Goal: Task Accomplishment & Management: Manage account settings

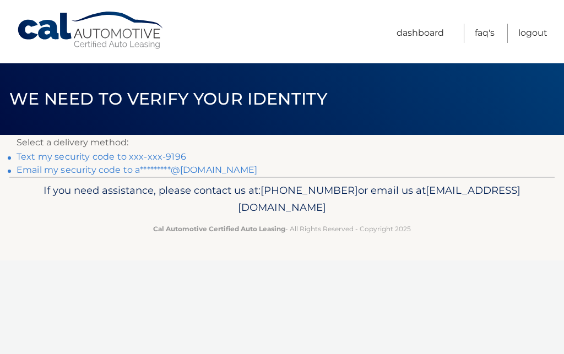
click at [96, 157] on link "Text my security code to xxx-xxx-9196" at bounding box center [102, 157] width 170 height 10
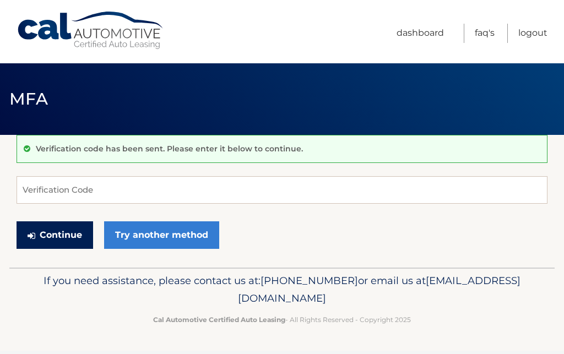
click at [62, 233] on button "Continue" at bounding box center [55, 235] width 77 height 28
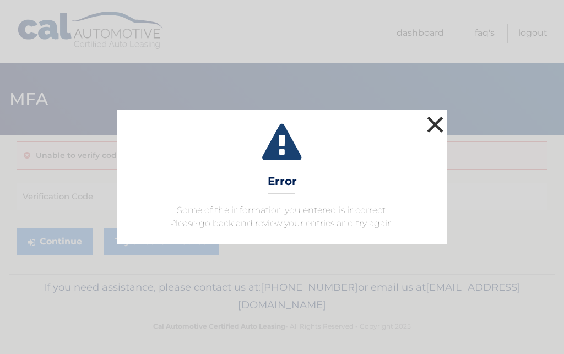
click at [436, 123] on button "×" at bounding box center [435, 124] width 22 height 22
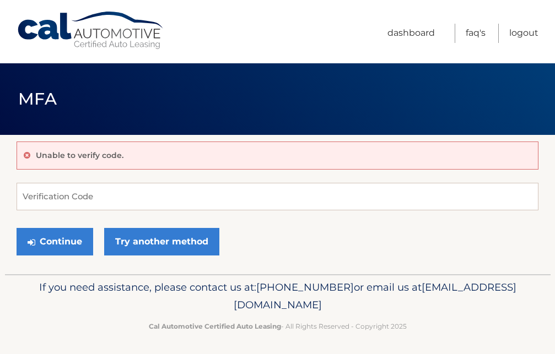
click at [123, 156] on div "Unable to verify code." at bounding box center [278, 156] width 522 height 28
click at [124, 158] on div "Unable to verify code." at bounding box center [278, 156] width 522 height 28
click at [118, 204] on input "Verification Code" at bounding box center [278, 197] width 522 height 28
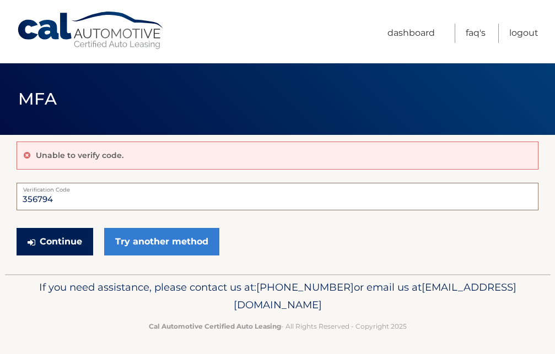
type input "356794"
click at [68, 245] on button "Continue" at bounding box center [55, 242] width 77 height 28
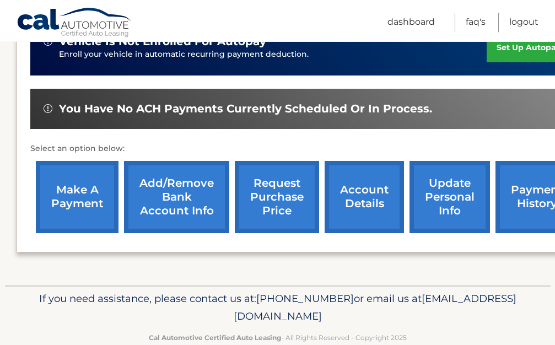
scroll to position [368, 0]
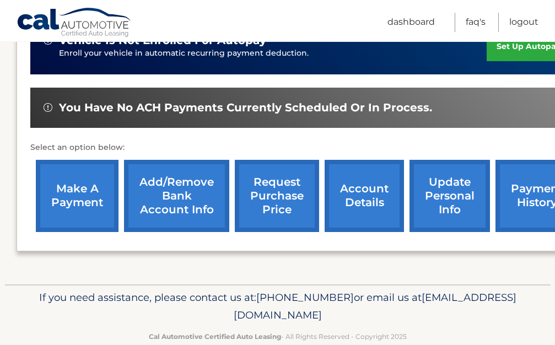
click at [534, 203] on link "payment history" at bounding box center [536, 196] width 83 height 72
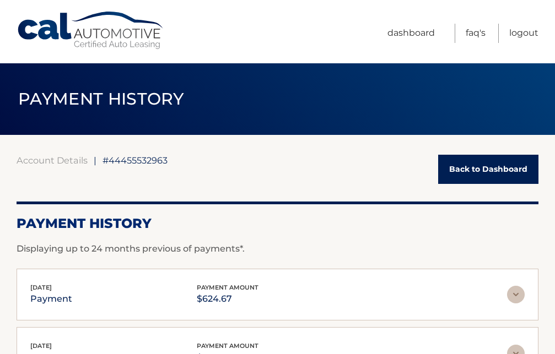
click at [456, 176] on link "Back to Dashboard" at bounding box center [488, 169] width 100 height 29
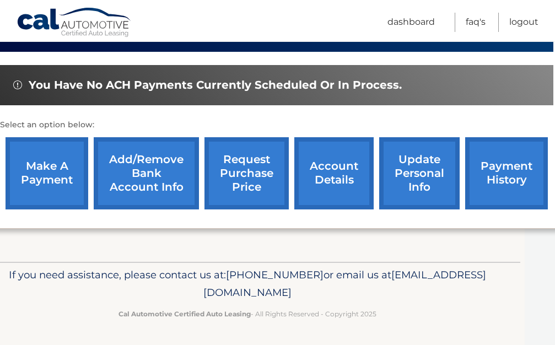
scroll to position [391, 40]
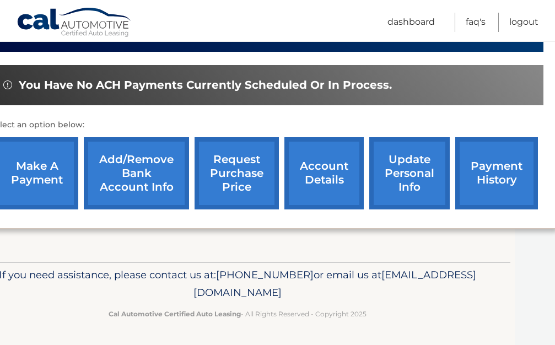
click at [317, 164] on link "account details" at bounding box center [323, 173] width 79 height 72
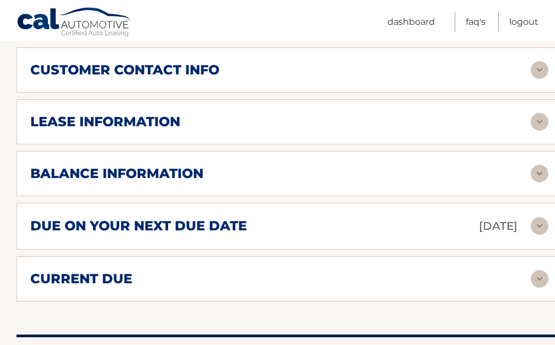
scroll to position [587, 0]
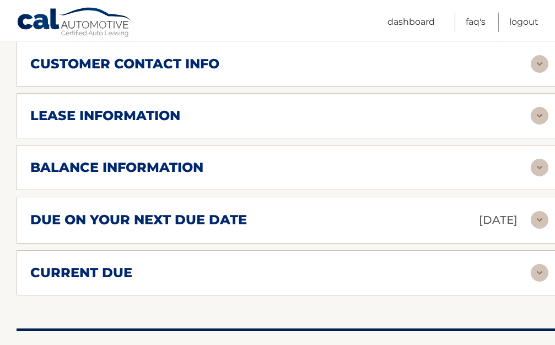
click at [539, 168] on img at bounding box center [540, 168] width 18 height 18
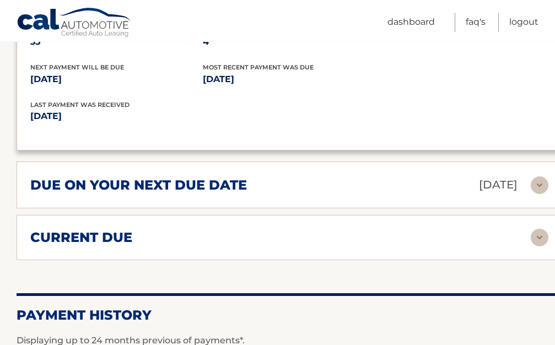
scroll to position [760, 0]
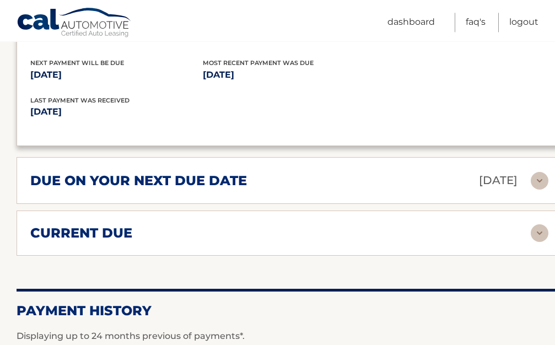
click at [540, 231] on img at bounding box center [540, 233] width 18 height 18
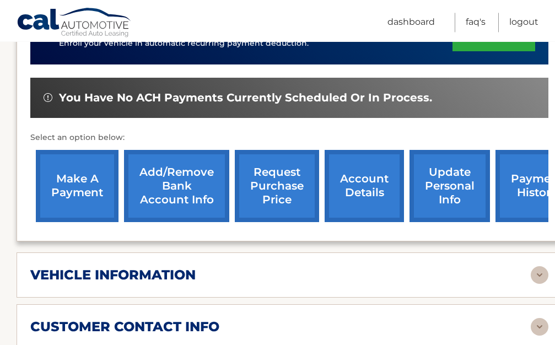
scroll to position [308, 0]
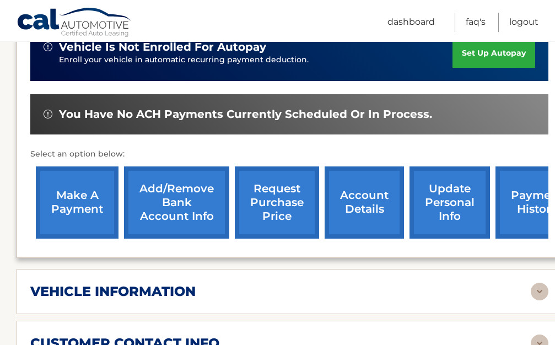
click at [88, 208] on link "make a payment" at bounding box center [77, 202] width 83 height 72
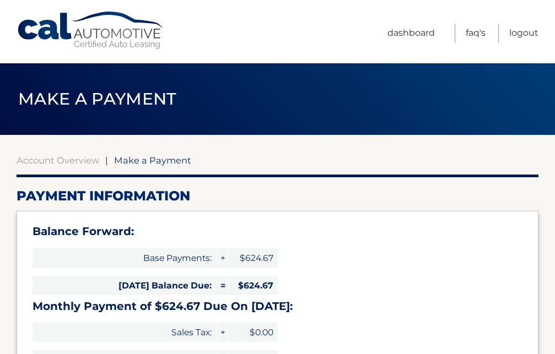
select select "YzIxZTg1YjEtZDNkZi00NjExLWI2ZTUtMzU1NmFjZjZiNmMx"
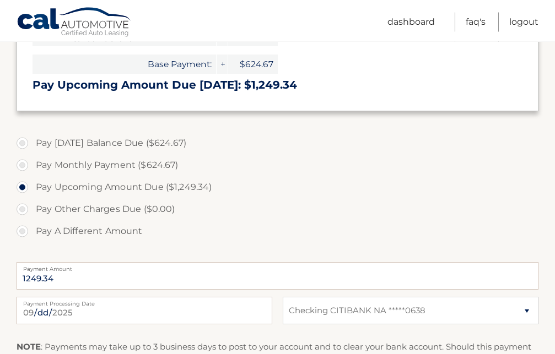
scroll to position [300, 0]
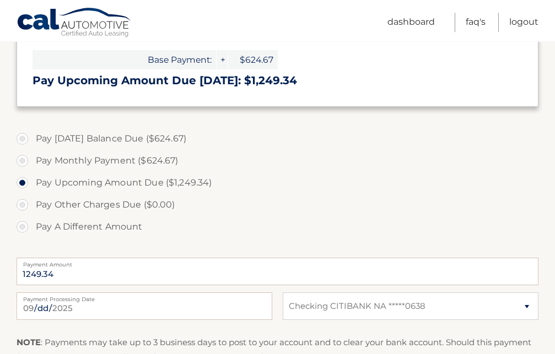
click at [21, 139] on label "Pay [DATE] Balance Due ($624.67)" at bounding box center [278, 139] width 522 height 22
click at [21, 139] on input "Pay [DATE] Balance Due ($624.67)" at bounding box center [26, 137] width 11 height 18
radio input "true"
type input "624.67"
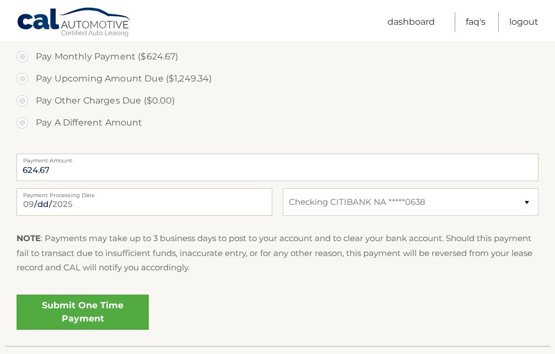
scroll to position [406, 0]
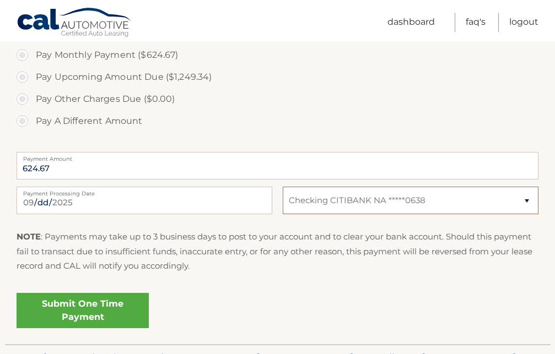
click at [283, 187] on select "Select Bank Account Checking CITIBANK NA *****0638" at bounding box center [411, 201] width 256 height 28
click at [527, 199] on select "Select Bank Account Checking CITIBANK NA *****0638" at bounding box center [411, 201] width 256 height 28
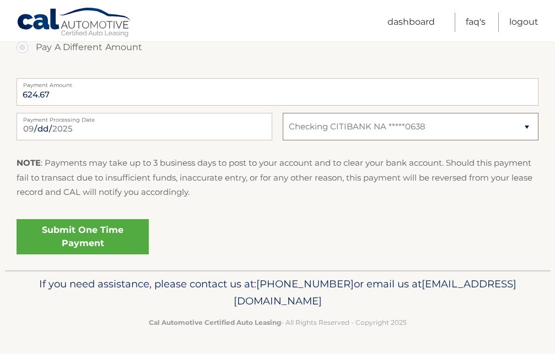
scroll to position [424, 0]
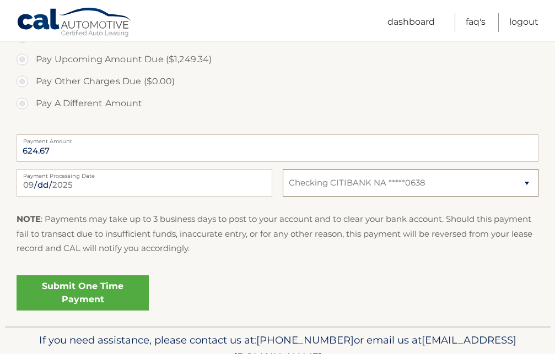
click at [283, 169] on select "Select Bank Account Checking CITIBANK NA *****0638" at bounding box center [411, 183] width 256 height 28
click at [525, 183] on select "Select Bank Account Checking CITIBANK NA *****0638" at bounding box center [411, 183] width 256 height 28
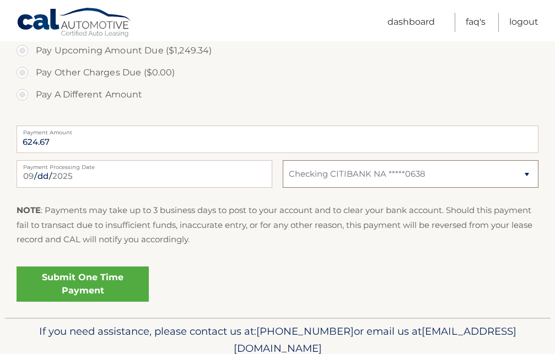
scroll to position [421, 0]
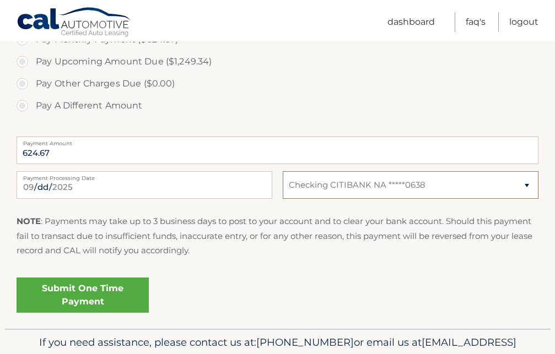
click at [283, 171] on select "Select Bank Account Checking CITIBANK NA *****0638" at bounding box center [411, 185] width 256 height 28
click option "Checking CITIBANK NA *****0638" at bounding box center [0, 0] width 0 height 0
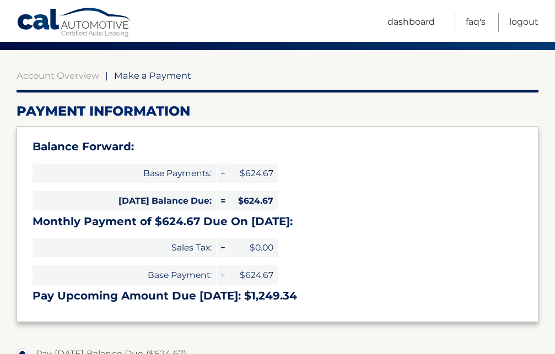
scroll to position [112, 0]
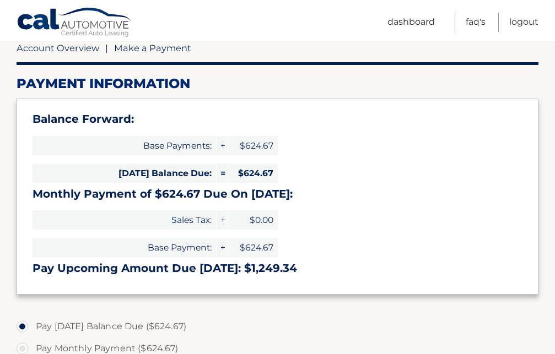
click at [56, 47] on link "Account Overview" at bounding box center [58, 47] width 83 height 11
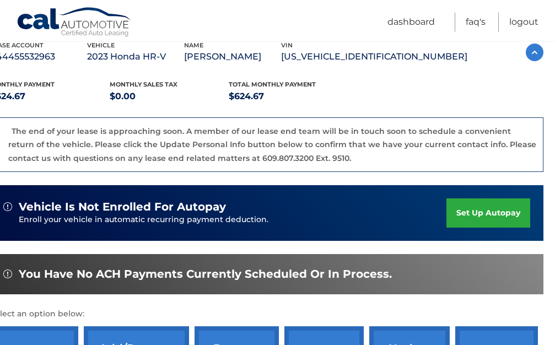
scroll to position [206, 40]
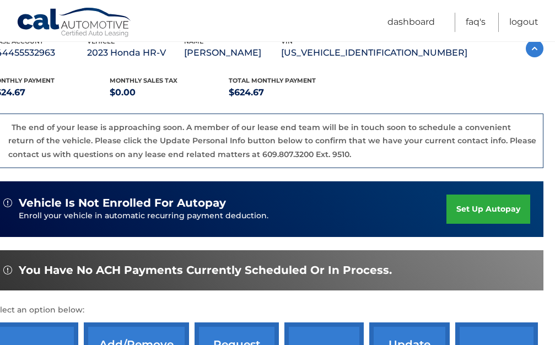
click at [490, 210] on link "set up autopay" at bounding box center [488, 208] width 84 height 29
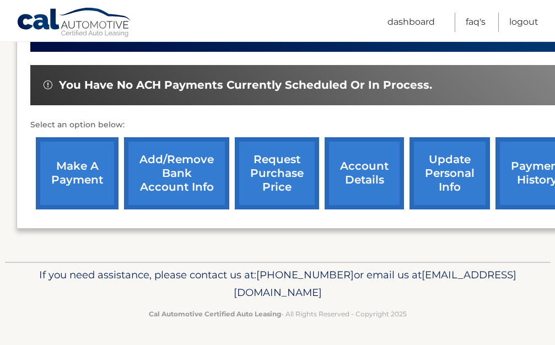
scroll to position [334, 0]
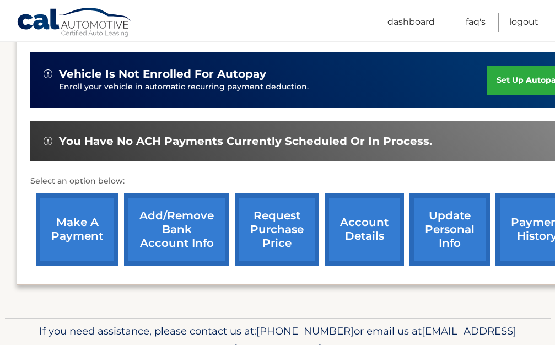
click at [281, 219] on link "request purchase price" at bounding box center [277, 229] width 84 height 72
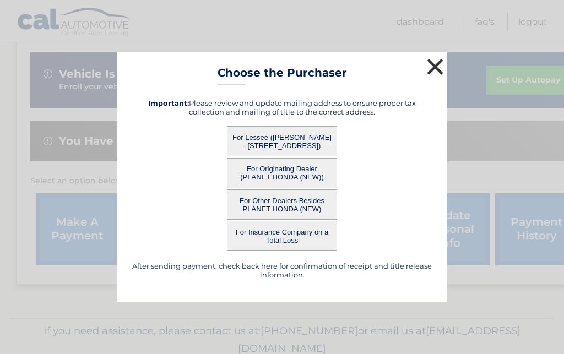
click at [434, 64] on button "×" at bounding box center [435, 67] width 22 height 22
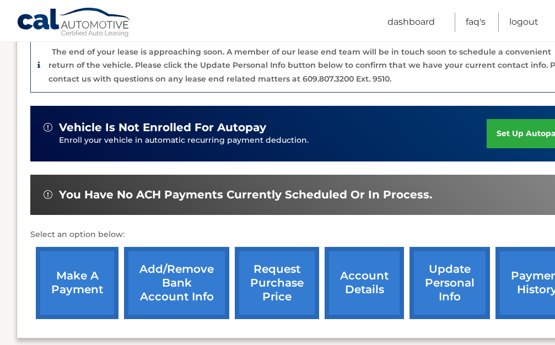
scroll to position [281, 40]
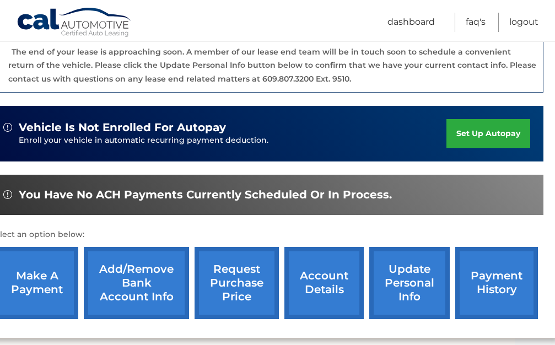
click at [413, 286] on link "update personal info" at bounding box center [409, 283] width 80 height 72
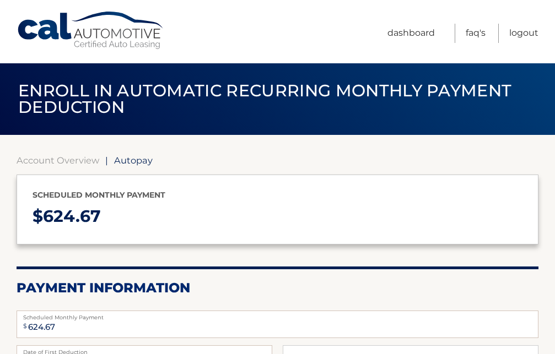
select select "YzIxZTg1YjEtZDNkZi00NjExLWI2ZTUtMzU1NmFjZjZiNmMx"
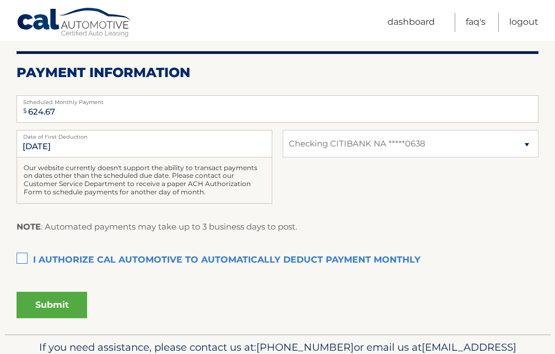
scroll to position [217, 0]
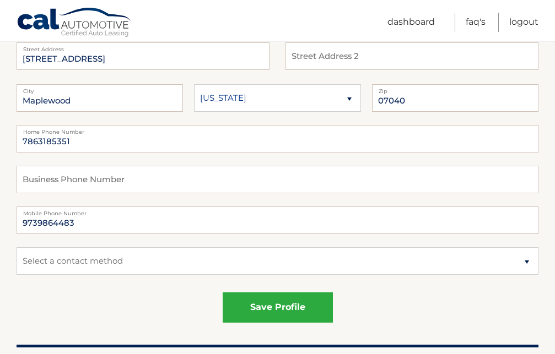
scroll to position [225, 0]
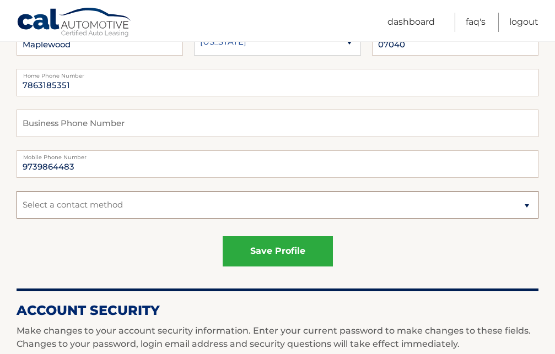
click at [17, 191] on select "Select a contact method Mobile Home" at bounding box center [278, 205] width 522 height 28
click at [527, 208] on select "Select a contact method Mobile Home" at bounding box center [278, 205] width 522 height 28
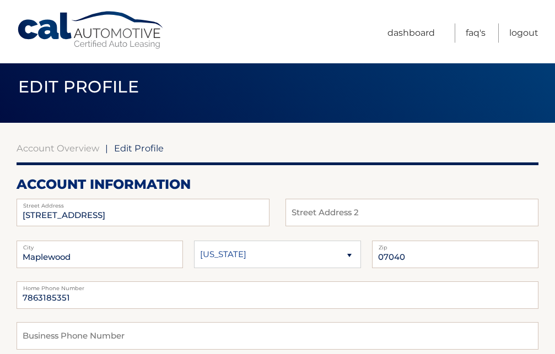
scroll to position [0, 0]
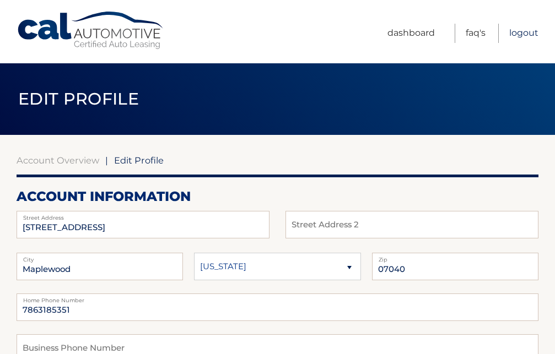
click at [516, 34] on link "Logout" at bounding box center [523, 33] width 29 height 19
